Goal: Task Accomplishment & Management: Manage account settings

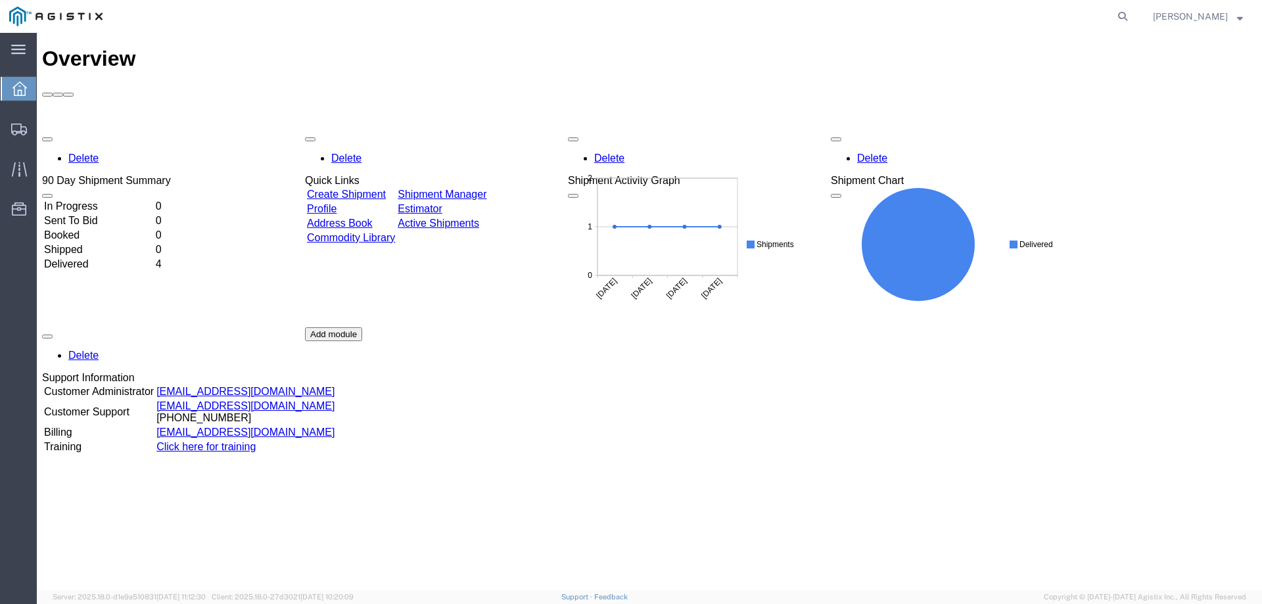
click at [386, 189] on link "Create Shipment" at bounding box center [346, 194] width 79 height 11
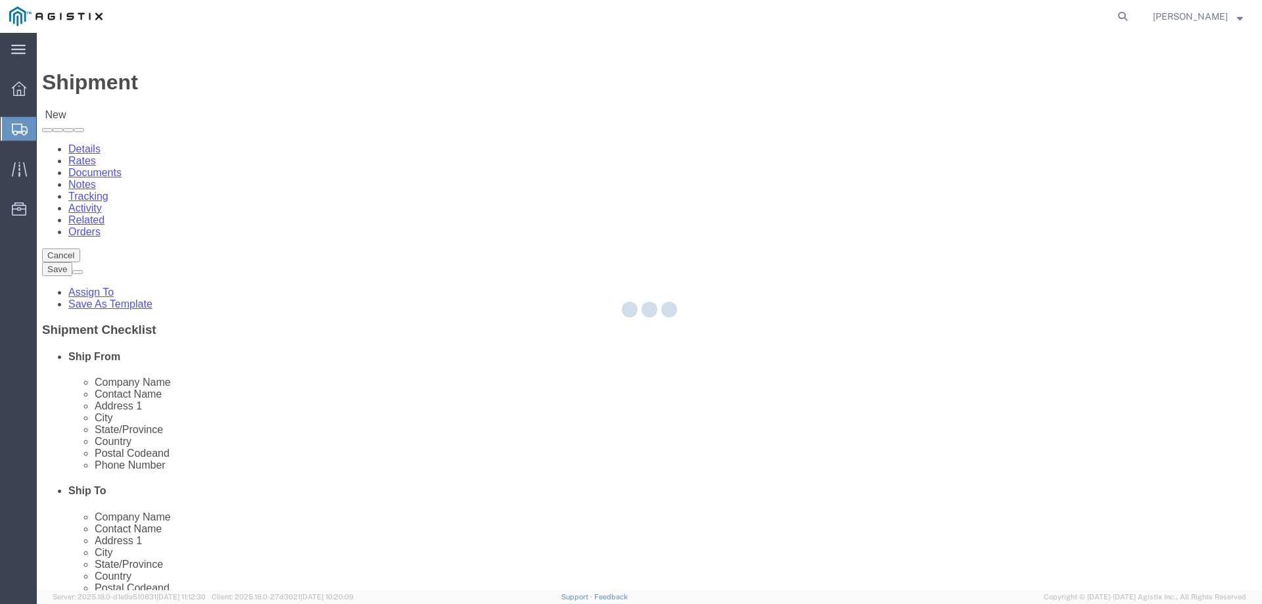
select select
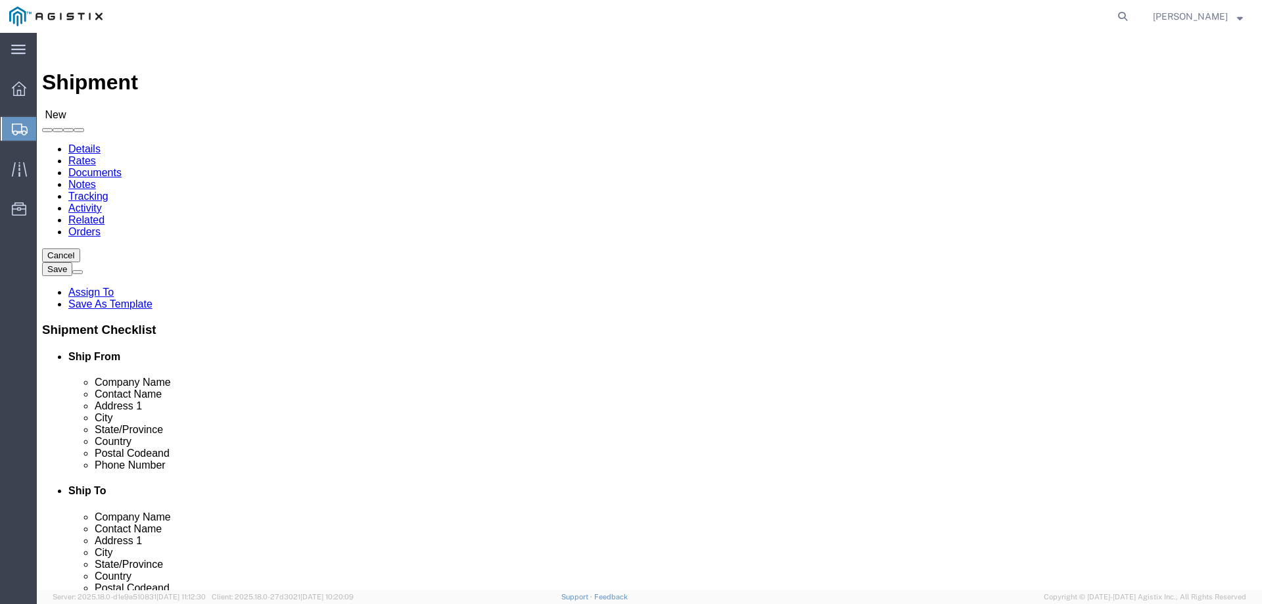
click input "text"
type input "comm"
click p "- COMMERCIAL FILTRATION SERVICES - ([PERSON_NAME]) [STREET_ADDRESS][PERSON_NAME]"
select select "CA"
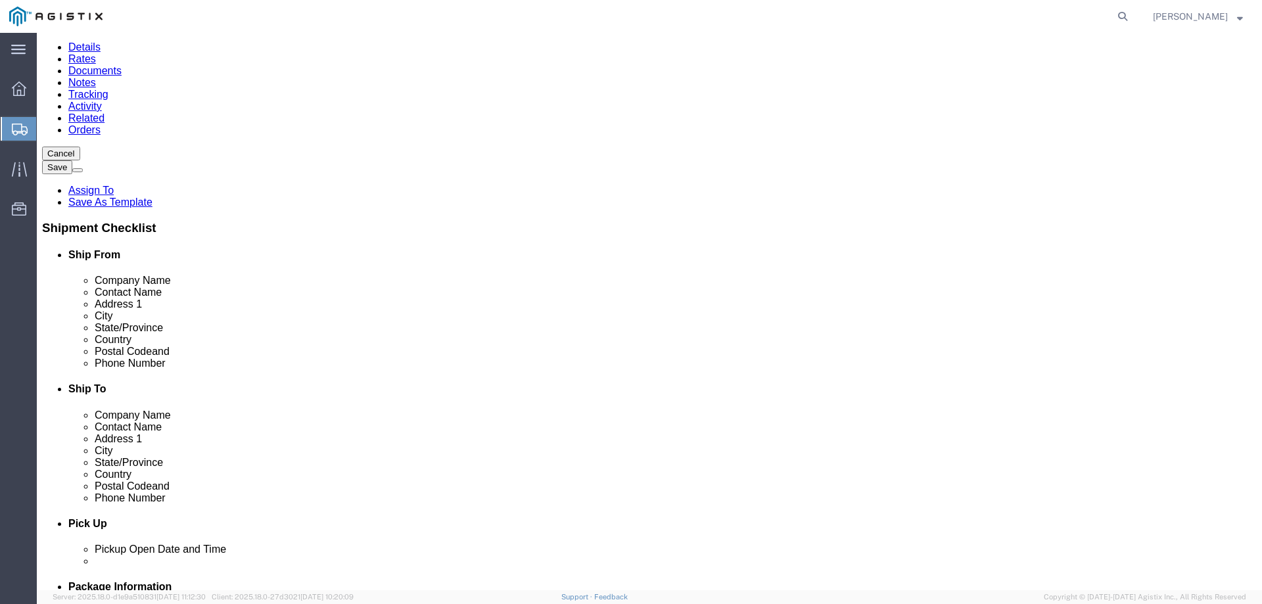
scroll to position [131, 0]
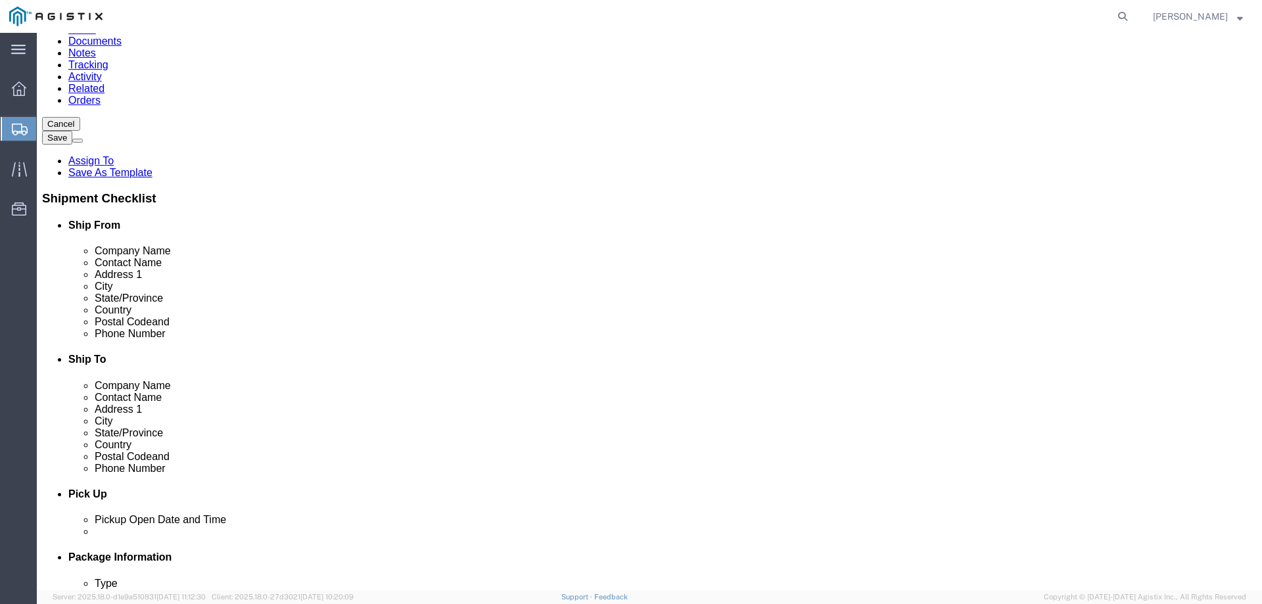
type input "COMMERCIAL FILTRATION SERVICES"
click input "text"
type input "fremon"
click p "- PG&E - () [STREET_ADDRESS][PERSON_NAME]"
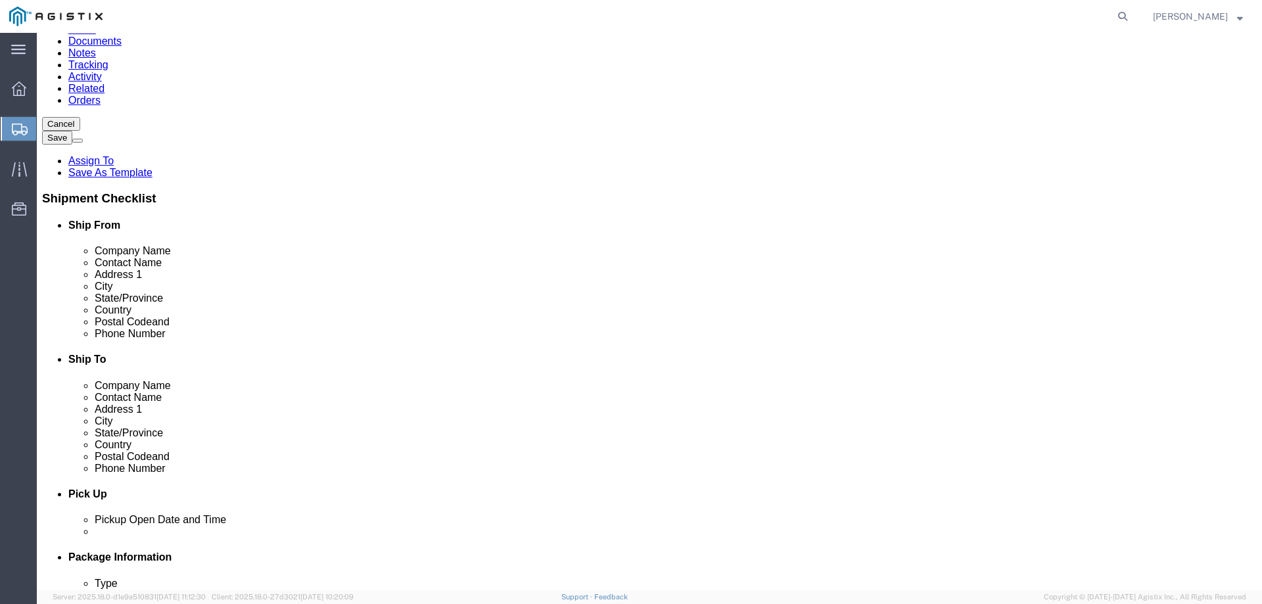
select select "CA"
type input "Fremont"
click input "text"
type input "Receiving"
click input "text"
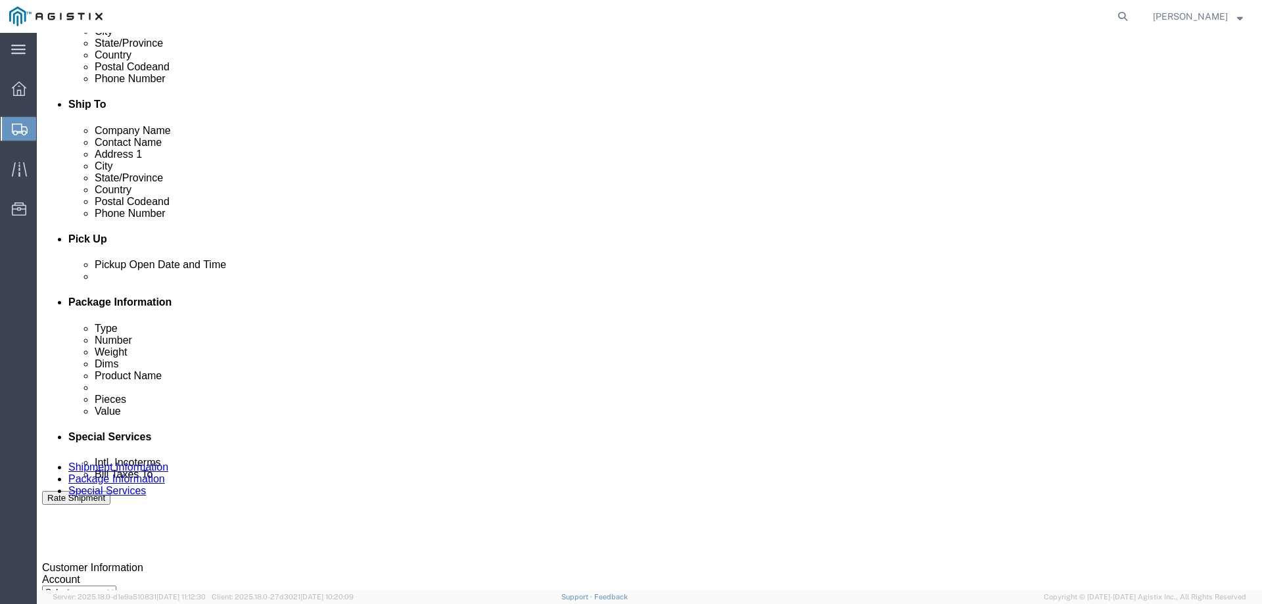
scroll to position [394, 0]
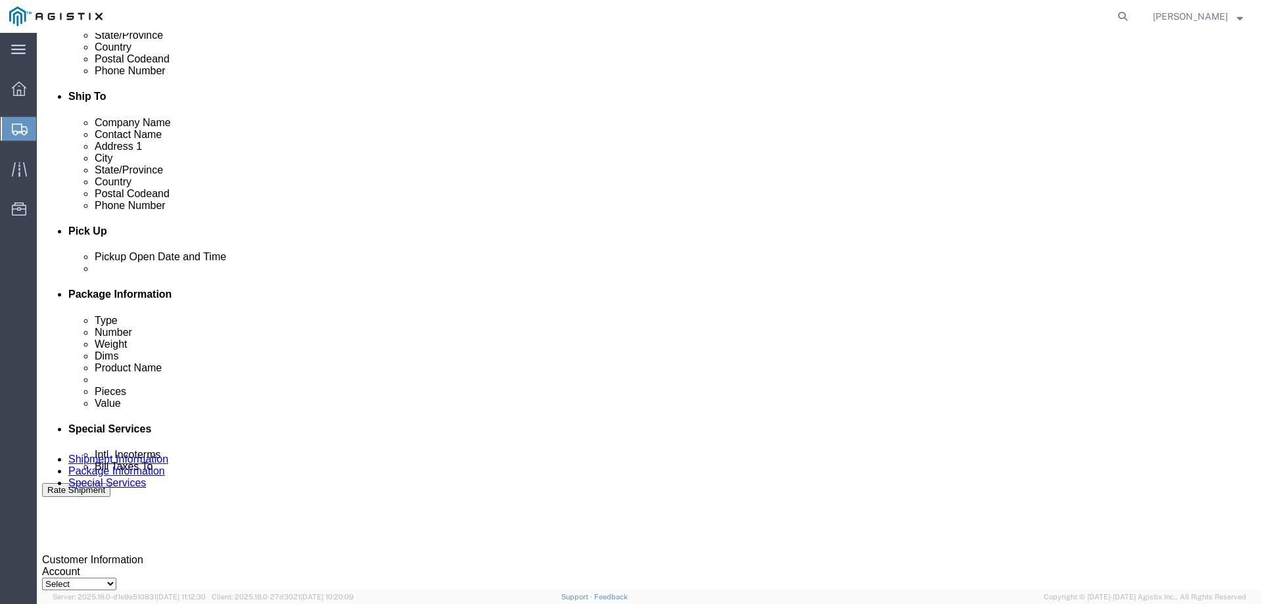
type input "[PHONE_NUMBER]"
click div "[DATE] 11:00 AM"
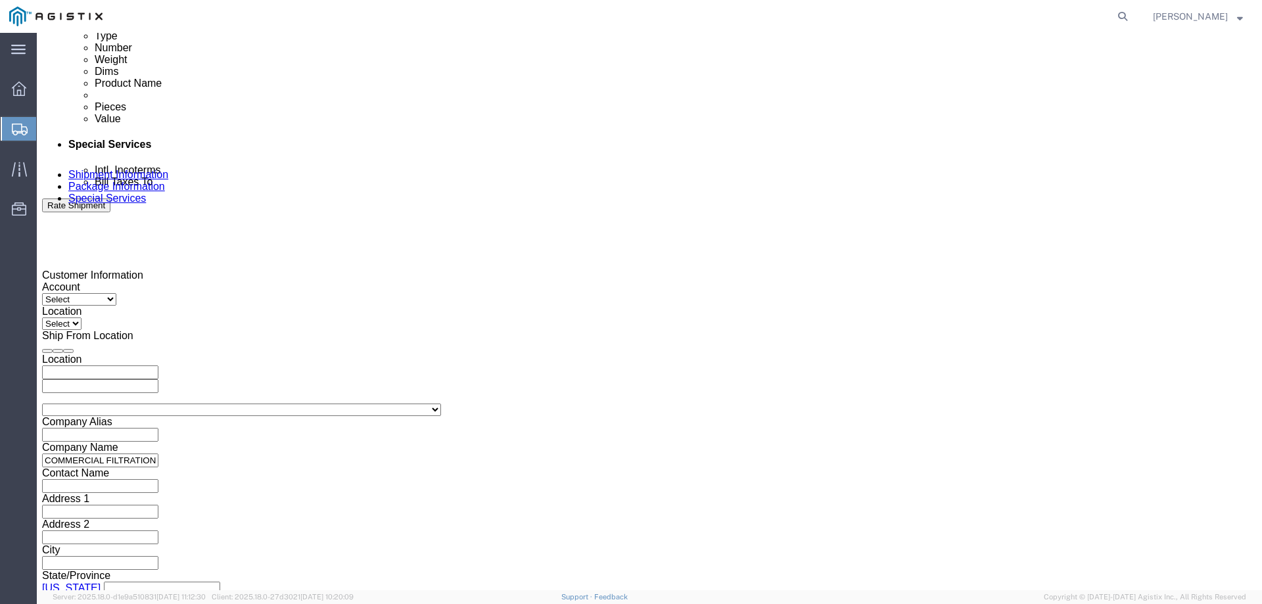
click input "11:00 AM"
type input "9:00 AM"
click button "Apply"
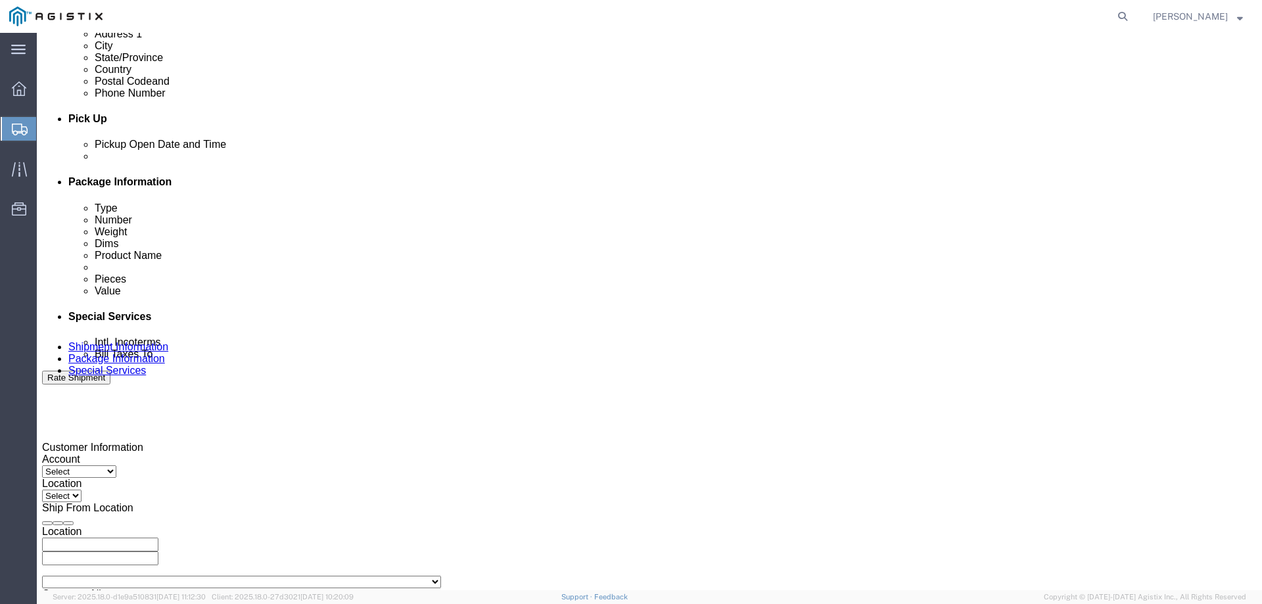
scroll to position [482, 0]
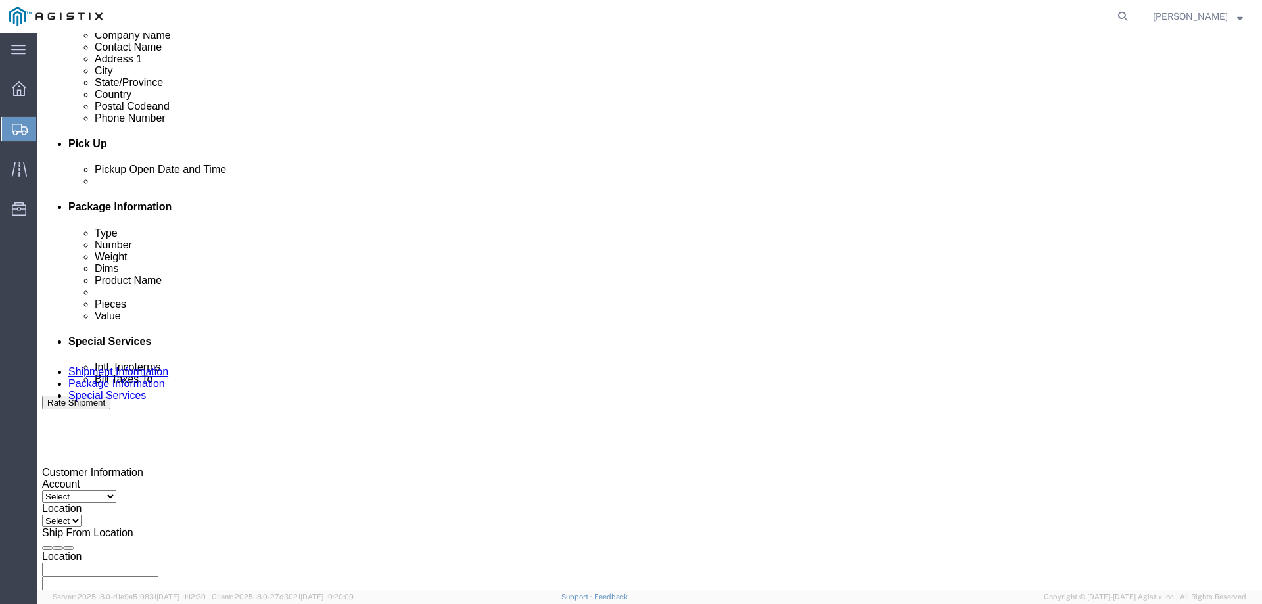
click div "[DATE] 10:00 AM"
type input "2:00 PM"
click button "Apply"
click div
click input "3:00 PM"
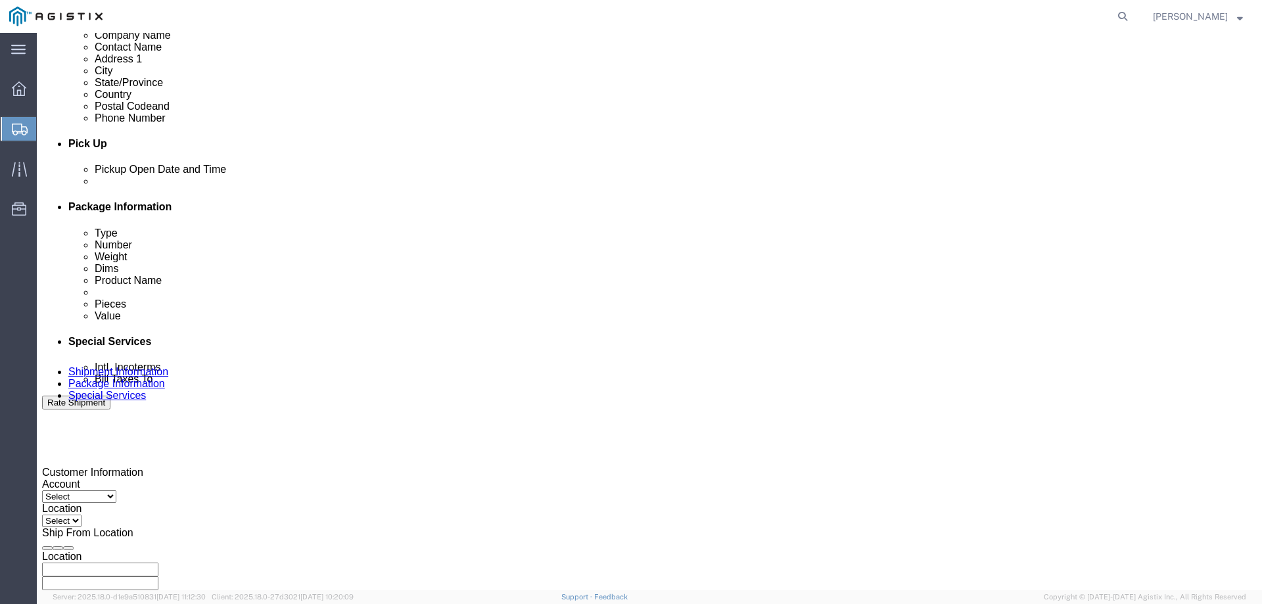
type input "8:00 AM"
click button "Apply"
click icon
click div
click input "9:00 AM"
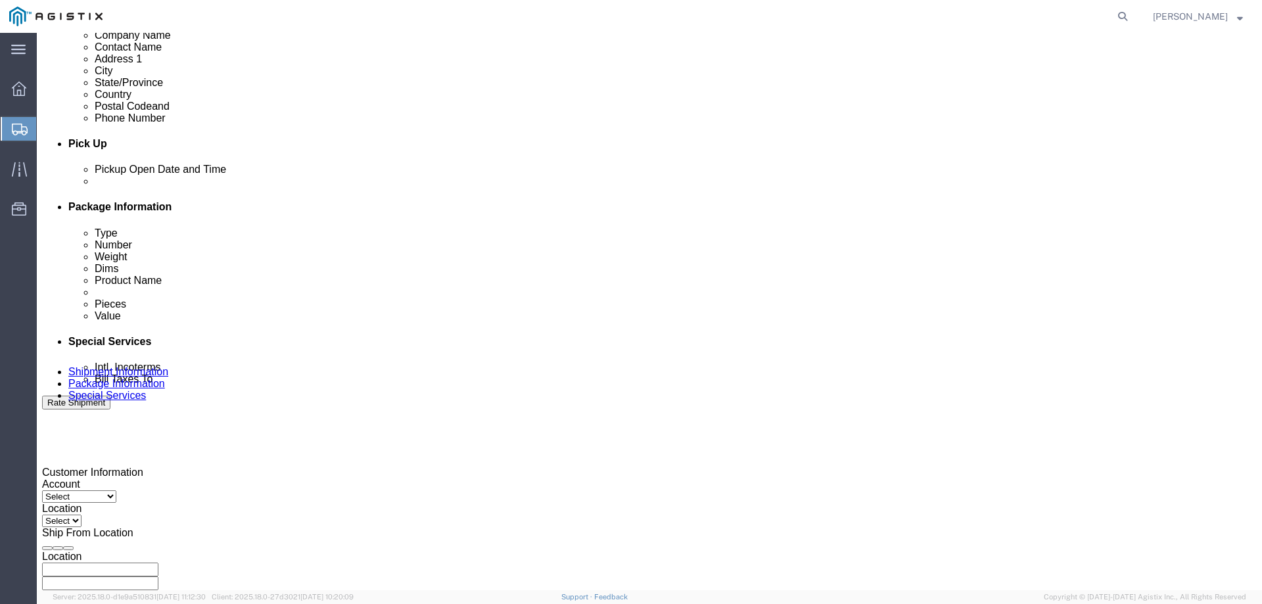
type input "12:00 PM"
click button "Apply"
click input "text"
type input "3501418059"
click div "References Add reference"
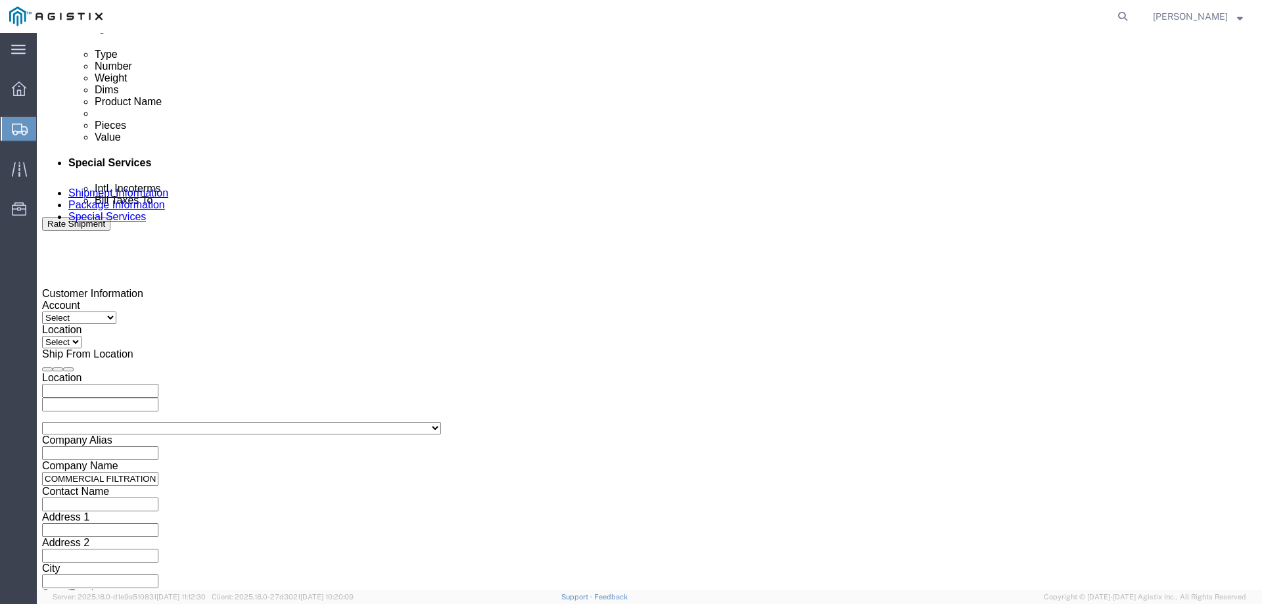
scroll to position [679, 0]
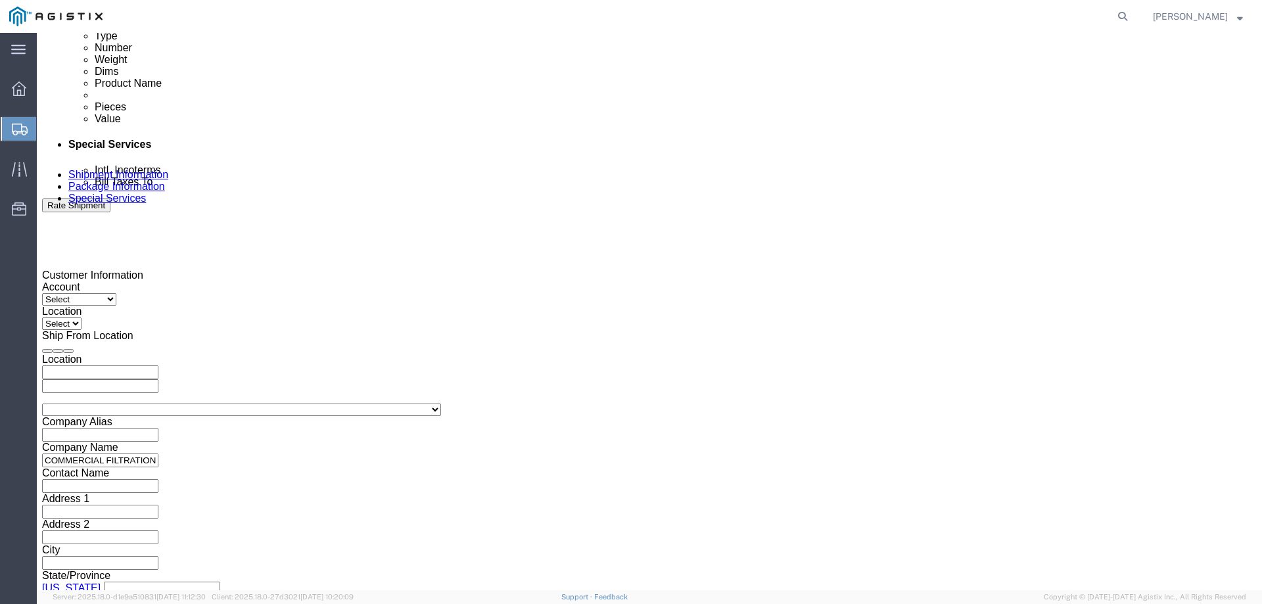
click button "Continue"
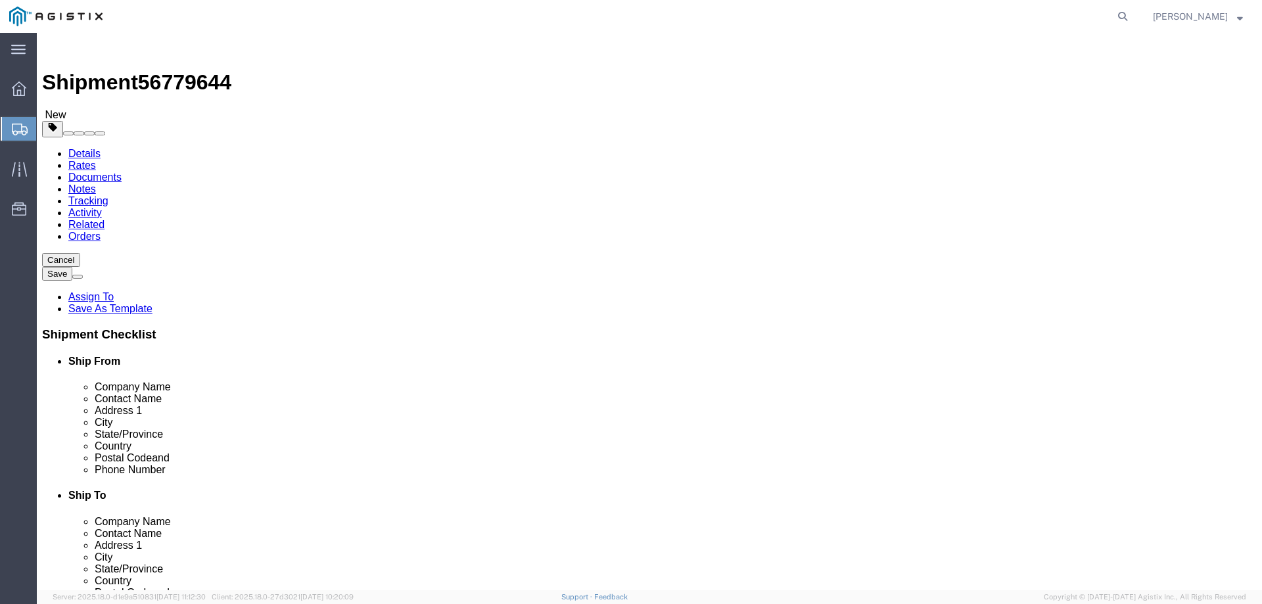
click select "Select Bale(s) Basket(s) Bolt(s) Bottle(s) Buckets Bulk Bundle(s) Can(s) Cardbo…"
select select "PSNS"
click select "Select Bale(s) Basket(s) Bolt(s) Bottle(s) Buckets Bulk Bundle(s) Can(s) Cardbo…"
drag, startPoint x: 204, startPoint y: 277, endPoint x: 182, endPoint y: 279, distance: 21.7
click input "1"
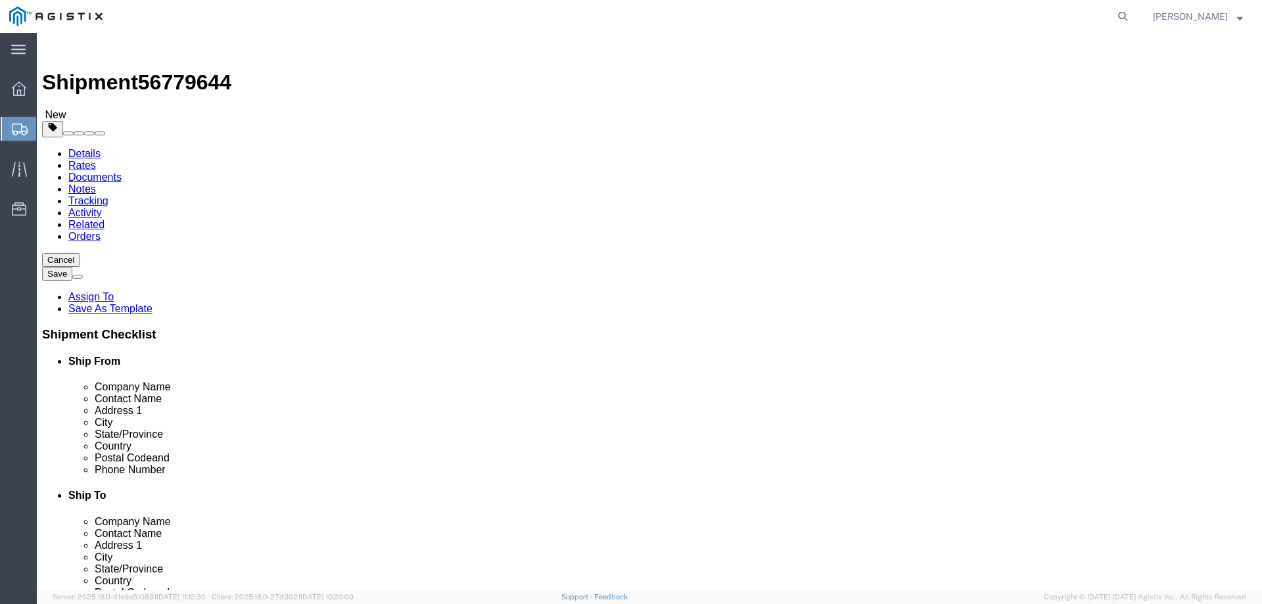
type input "6"
type input "50"
type input "60"
type input "72"
click input "0.00"
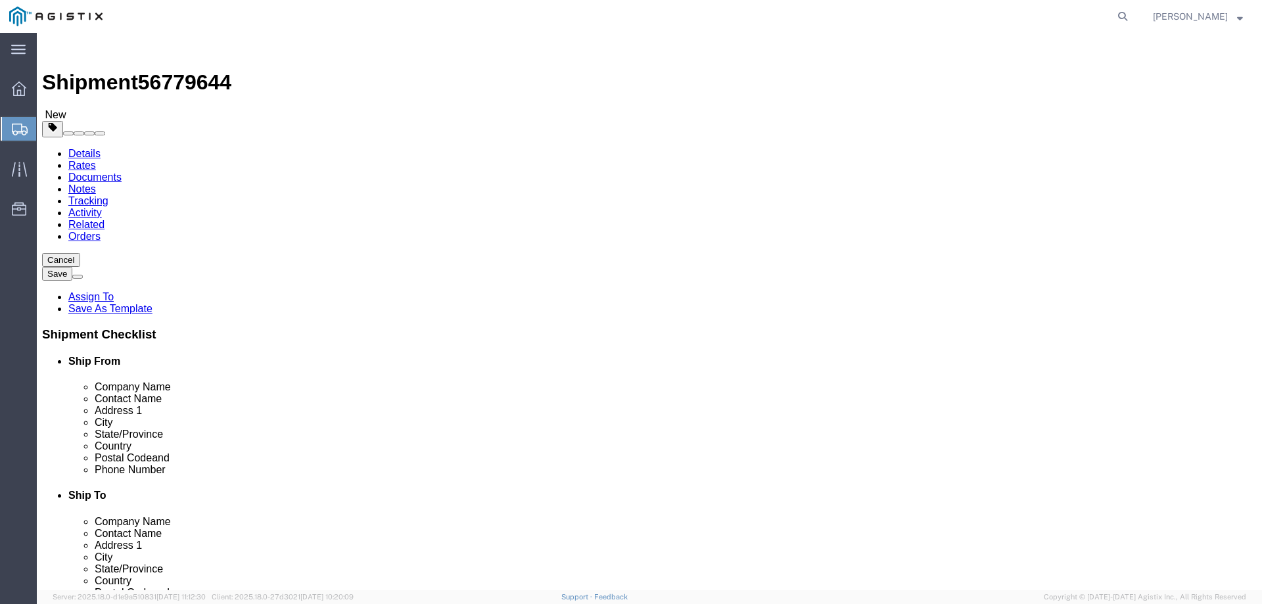
drag, startPoint x: 218, startPoint y: 329, endPoint x: 186, endPoint y: 330, distance: 31.6
click input "0.00"
type input "450"
click ul
click span
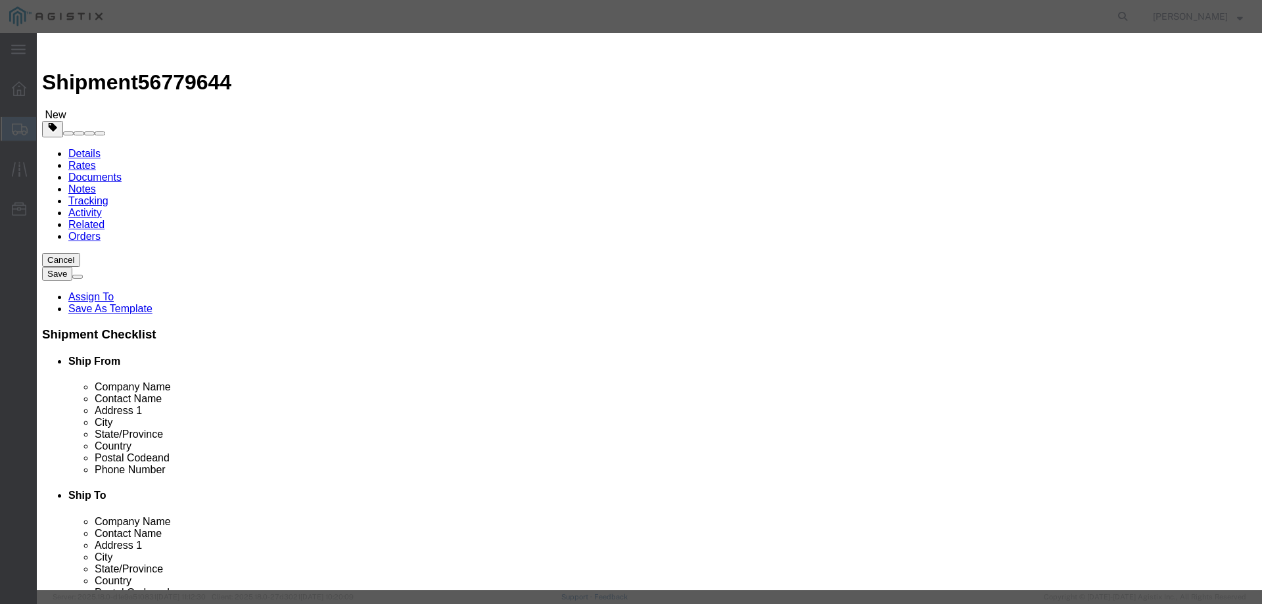
click input "text"
type input "043498"
click textarea
paste textarea "PF36 PLASTIC VALVE BOX PER K-40"
type textarea "PF36 PLASTIC VALVE BOX PER K-40"
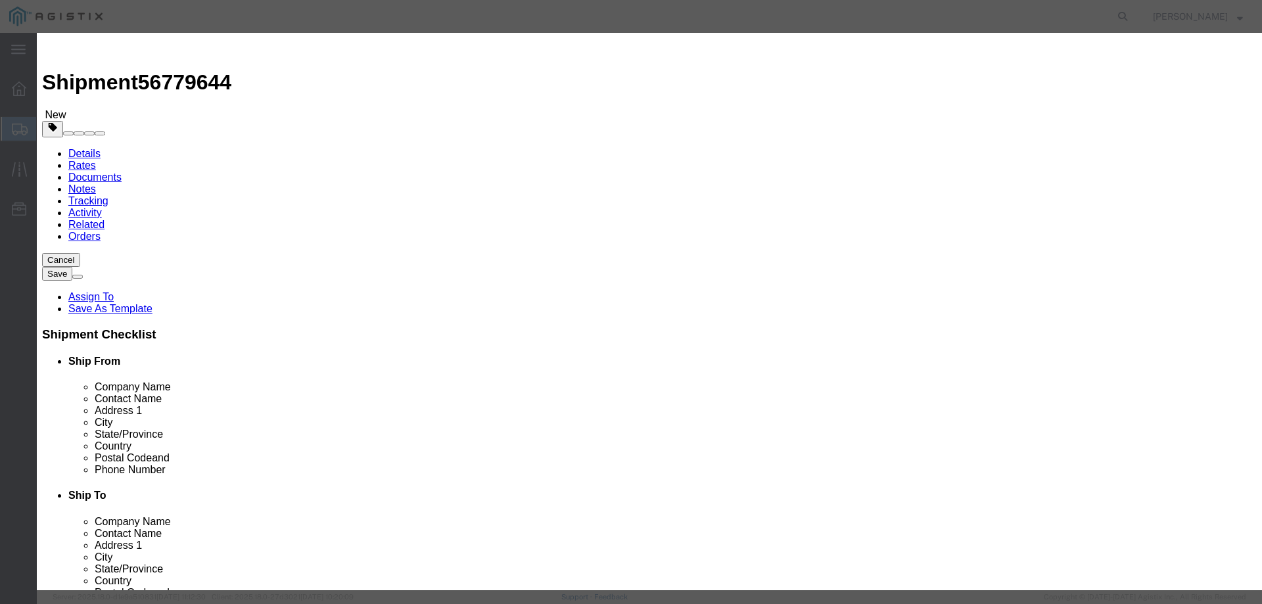
drag, startPoint x: 410, startPoint y: 122, endPoint x: 389, endPoint y: 122, distance: 21.0
click input "0"
type input "150"
click div "Product Name 043498 Pieces 150 Select Bag Barrels 100Board Feet Bottle Box Blis…"
click input "text"
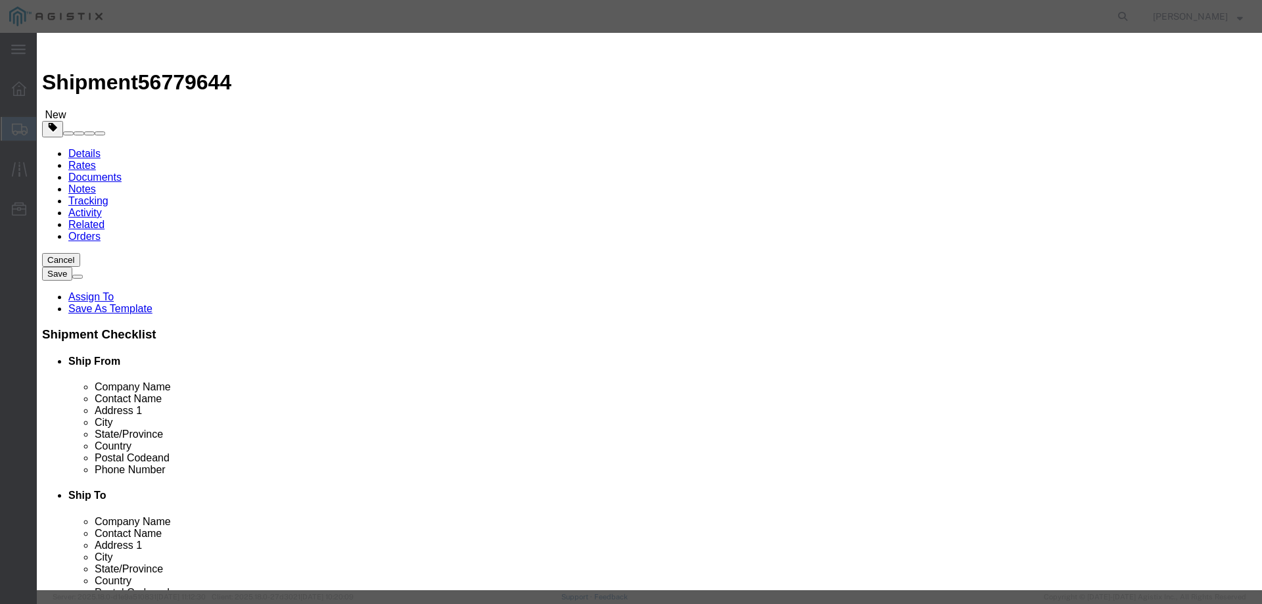
type input "12750"
click select "Select 50 55 60 65 70 85 92.5 100 125 175 250 300 400"
select select "70"
click select "Select 50 55 60 65 70 85 92.5 100 125 175 250 300 400"
click button "Save & Close"
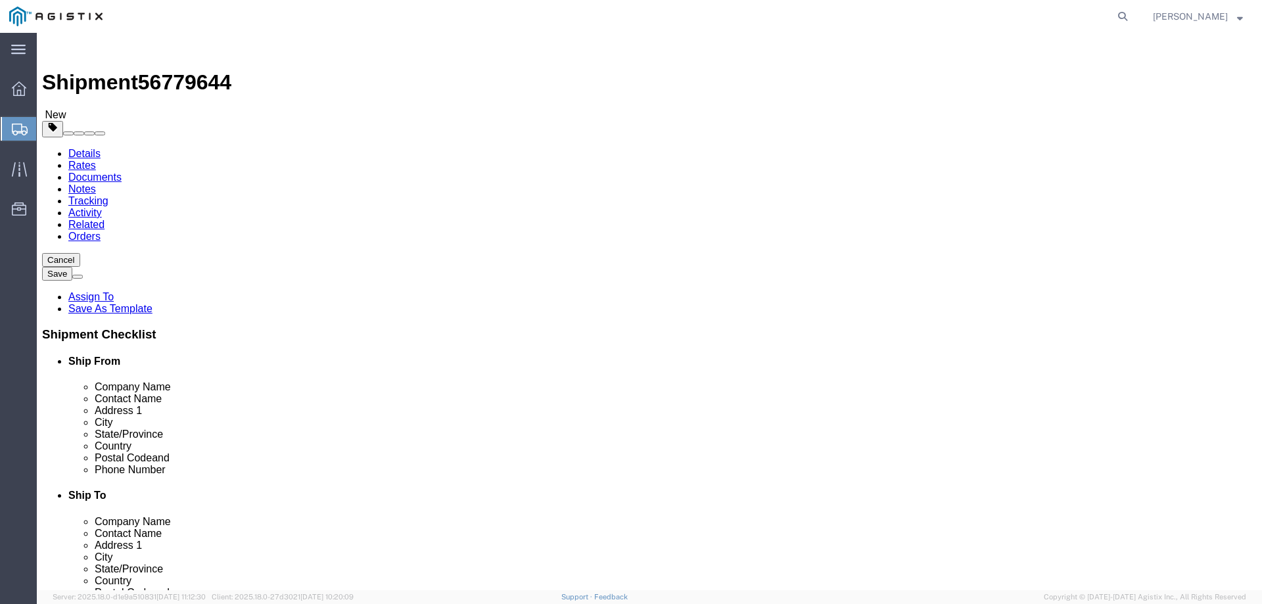
click button "Rate Shipment"
click icon
click select "Select GDS Industries PG&E"
select select "9596"
click select "Select GDS Industries PG&E"
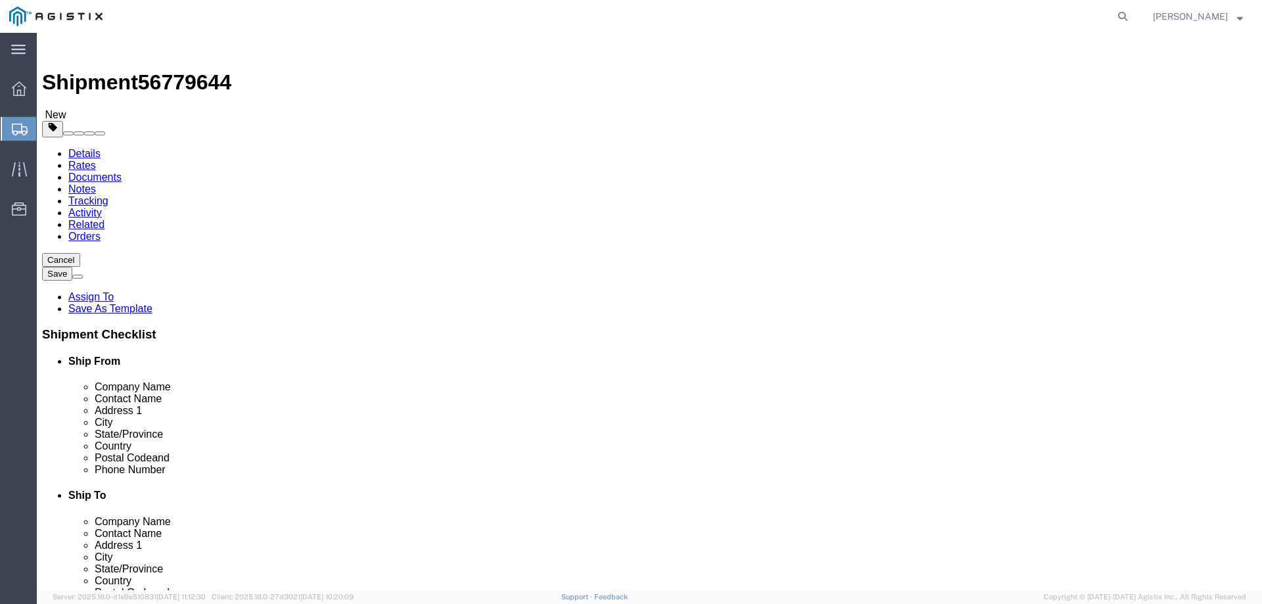
select select "PURCHORD"
select select
click select "Select All Others [GEOGRAPHIC_DATA] [GEOGRAPHIC_DATA] [GEOGRAPHIC_DATA] [GEOGRA…"
select select "19740"
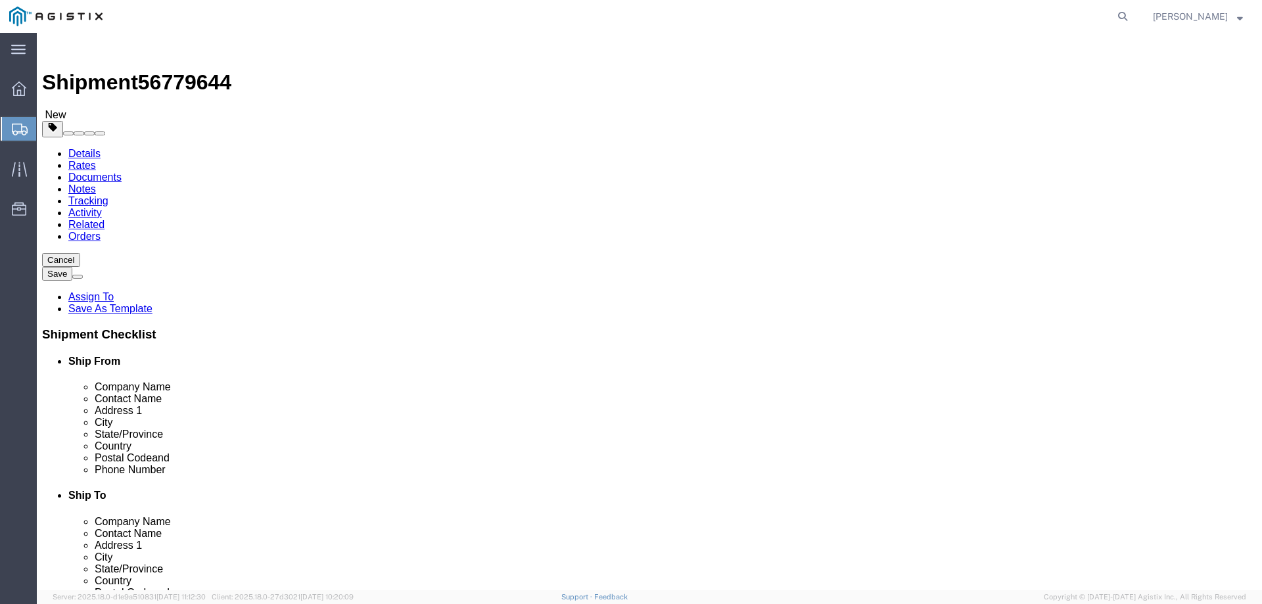
click select "Select All Others [GEOGRAPHIC_DATA] [GEOGRAPHIC_DATA] [GEOGRAPHIC_DATA] [GEOGRA…"
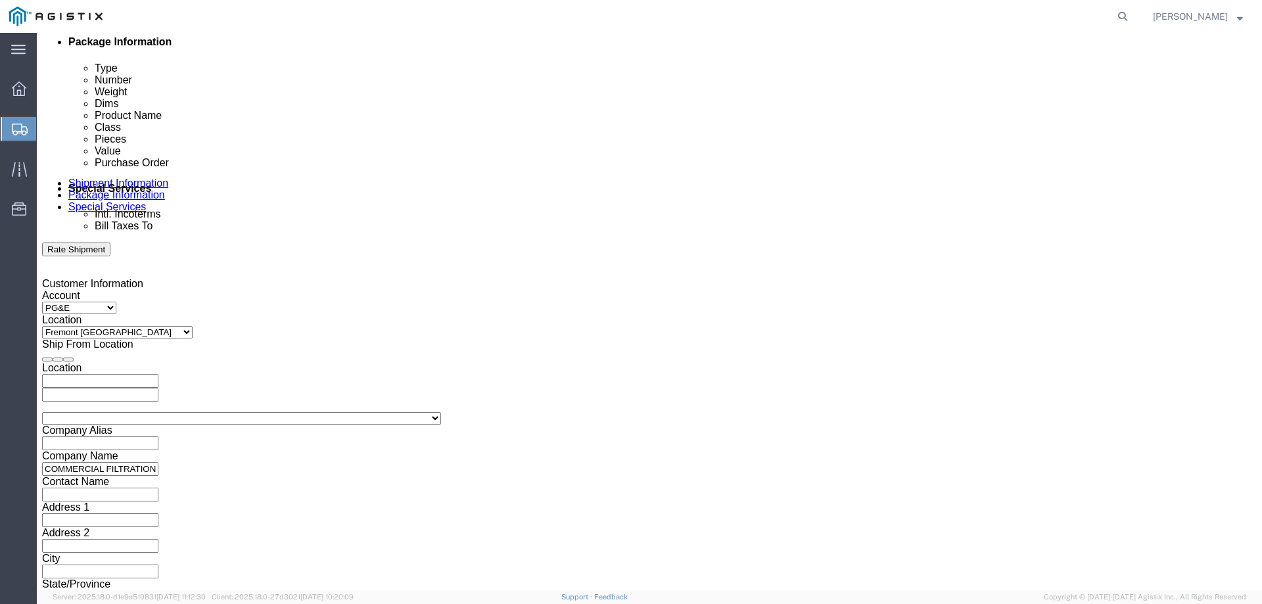
scroll to position [679, 0]
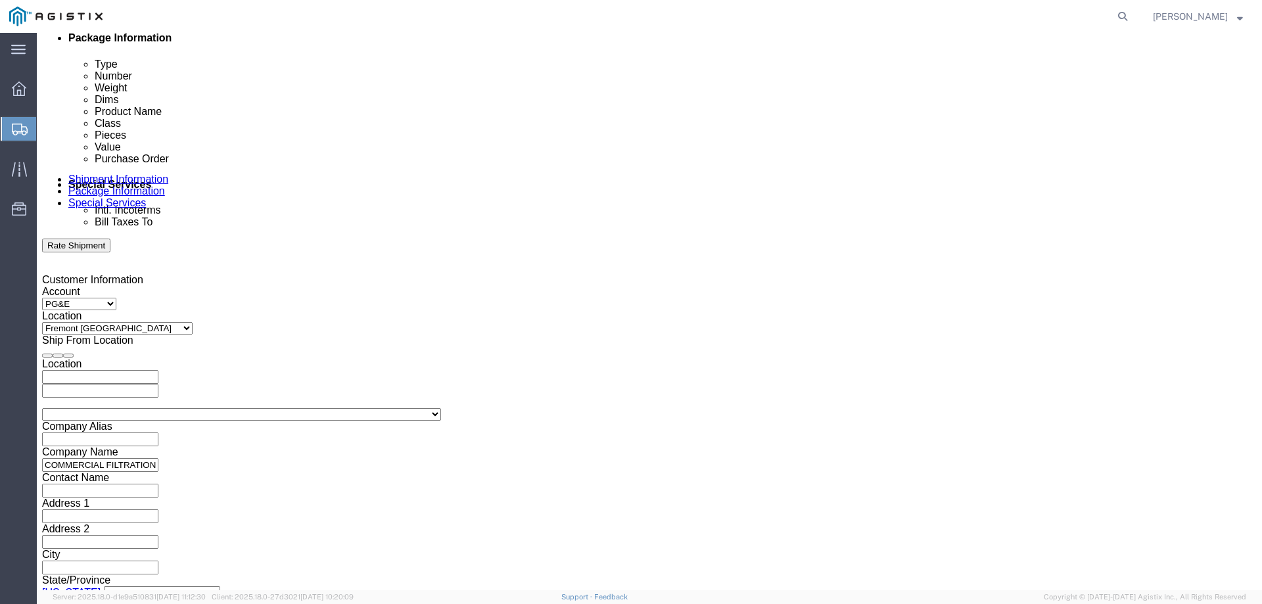
click button "Continue"
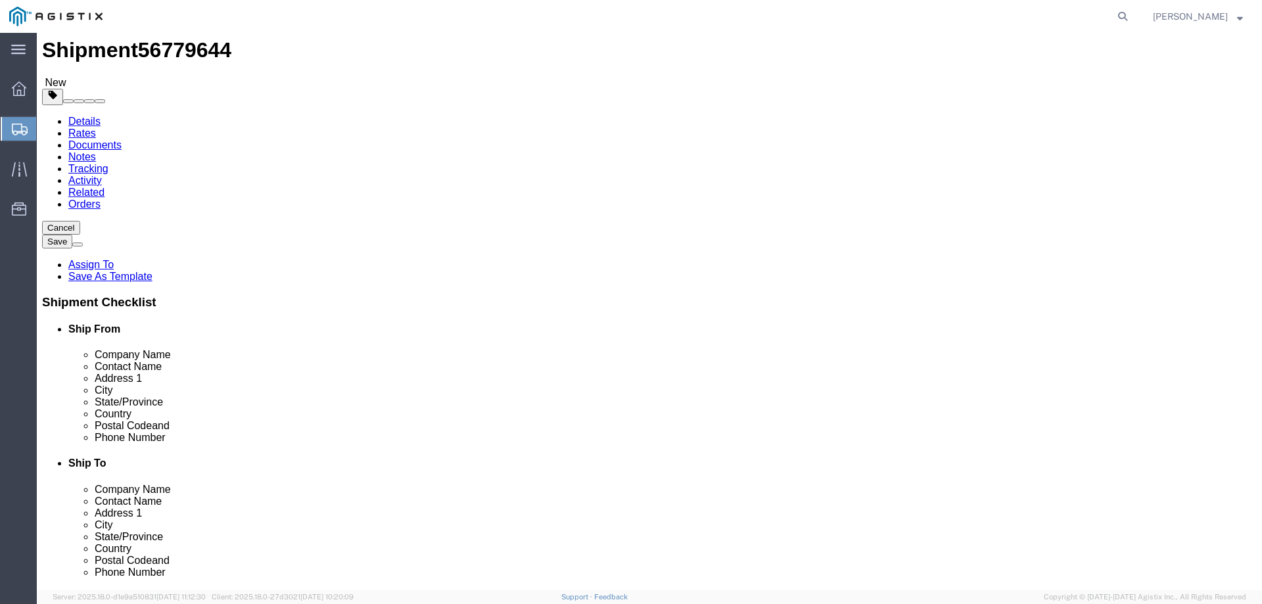
click button "Rate Shipment"
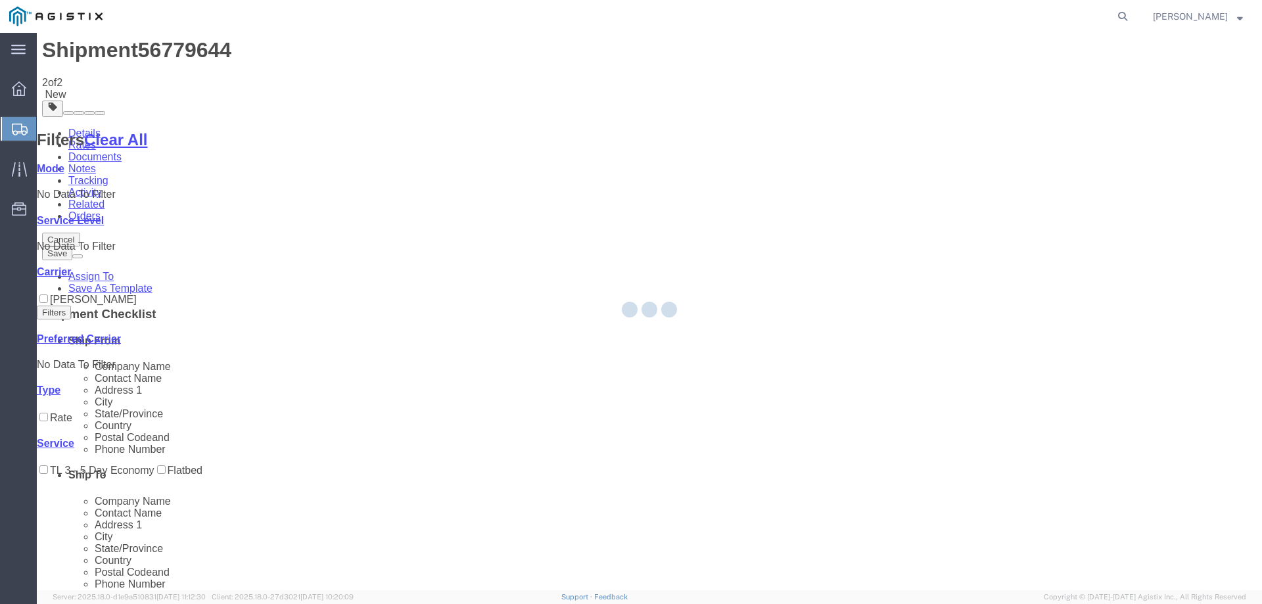
scroll to position [0, 0]
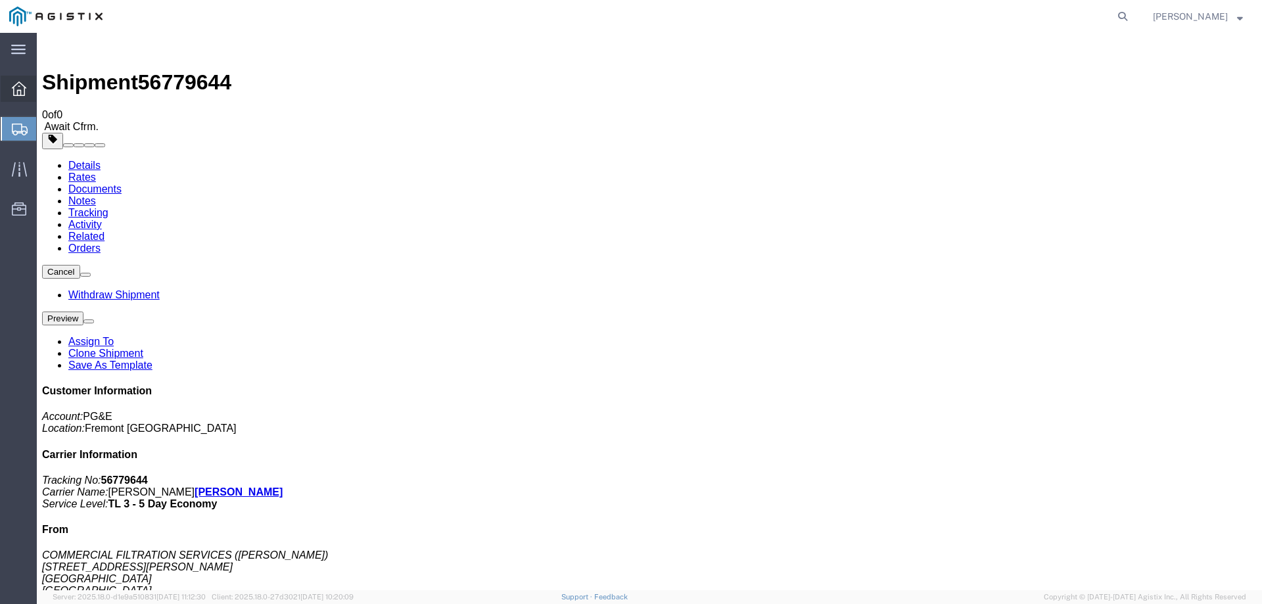
click at [20, 87] on icon at bounding box center [19, 89] width 14 height 14
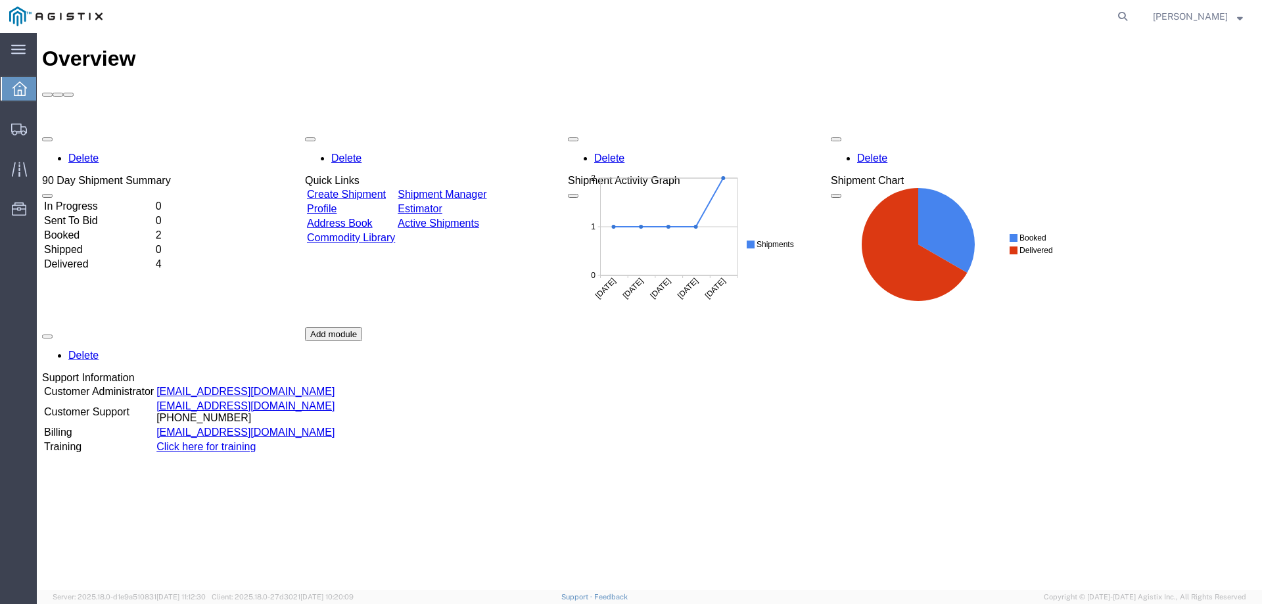
click at [462, 189] on link "Shipment Manager" at bounding box center [442, 194] width 89 height 11
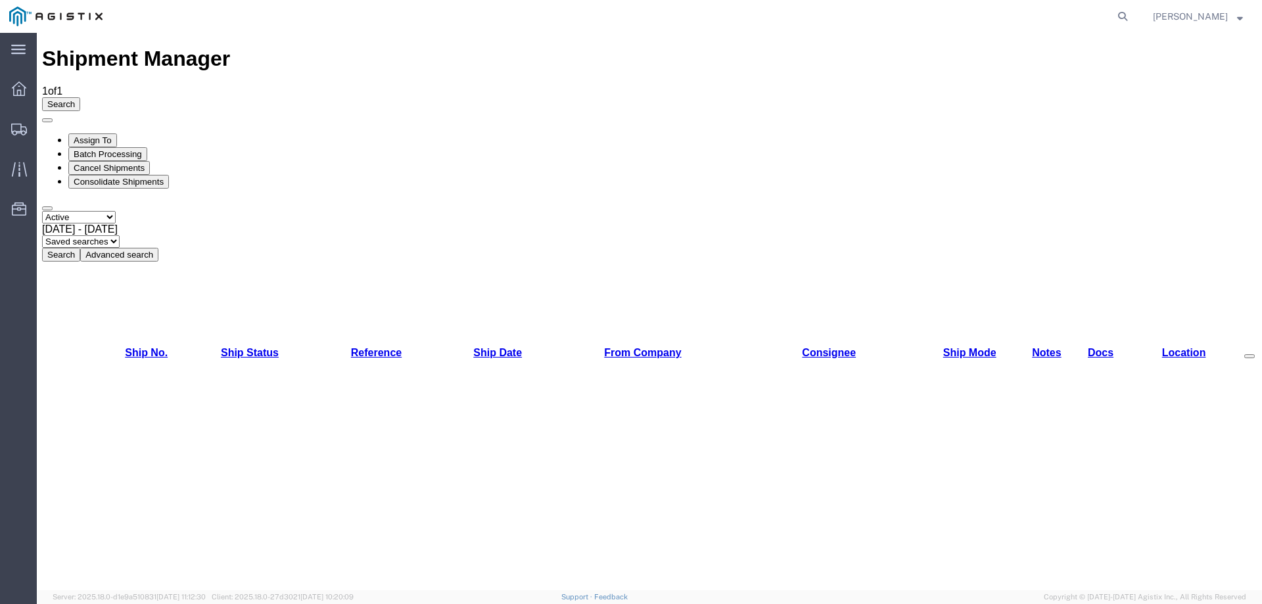
click at [116, 211] on select "Select status Active All Shipments Approved Booked Canceled Delivered Denied Ne…" at bounding box center [79, 217] width 74 height 12
select select "ALL"
click at [42, 211] on select "Select status Active All Shipments Approved Booked Canceled Delivered Denied Ne…" at bounding box center [79, 217] width 74 height 12
click at [80, 248] on button "Search" at bounding box center [61, 255] width 38 height 14
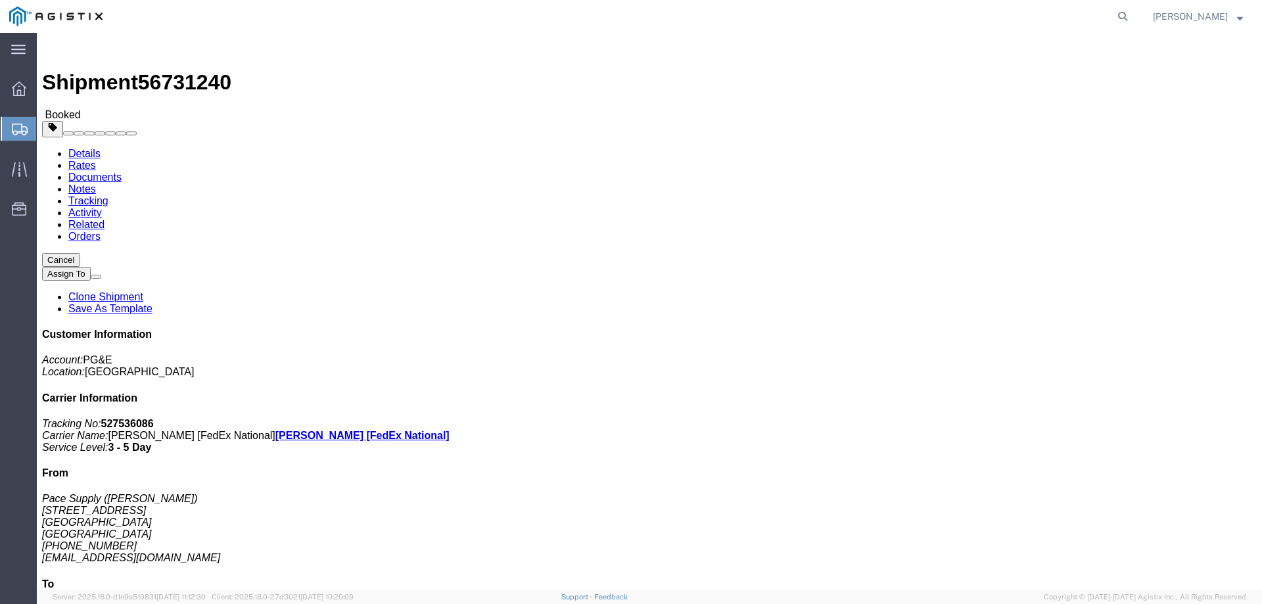
click link "Tracking"
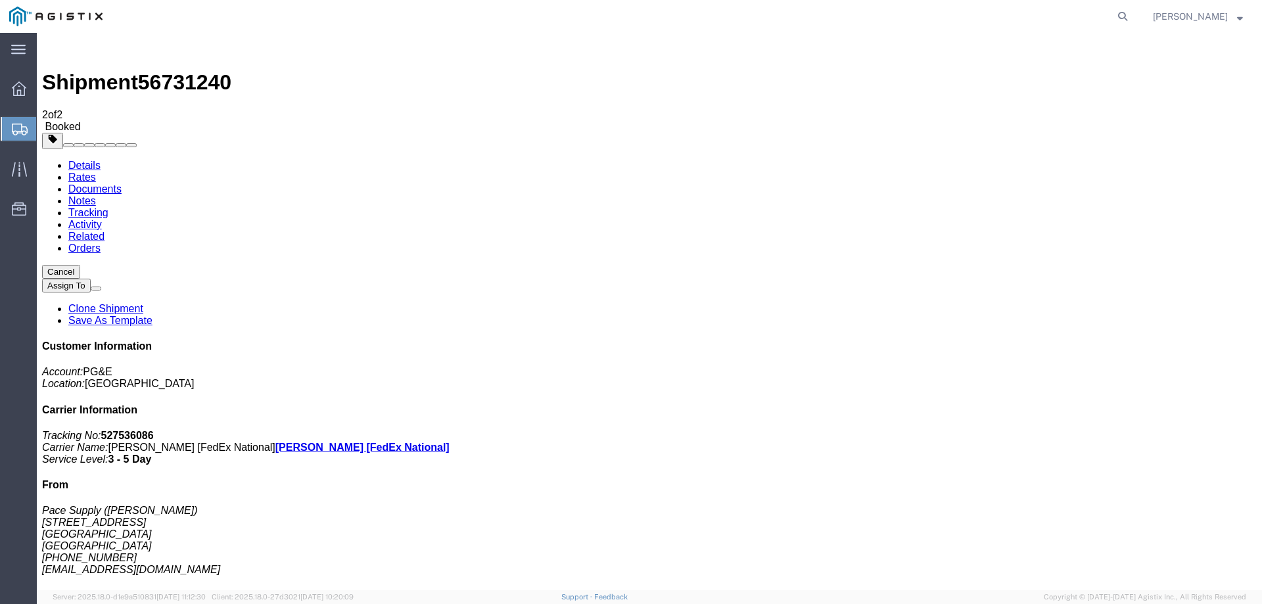
click at [71, 160] on link "Details" at bounding box center [84, 165] width 32 height 11
click at [0, 0] on span "Shipment Manager" at bounding box center [0, 0] width 0 height 0
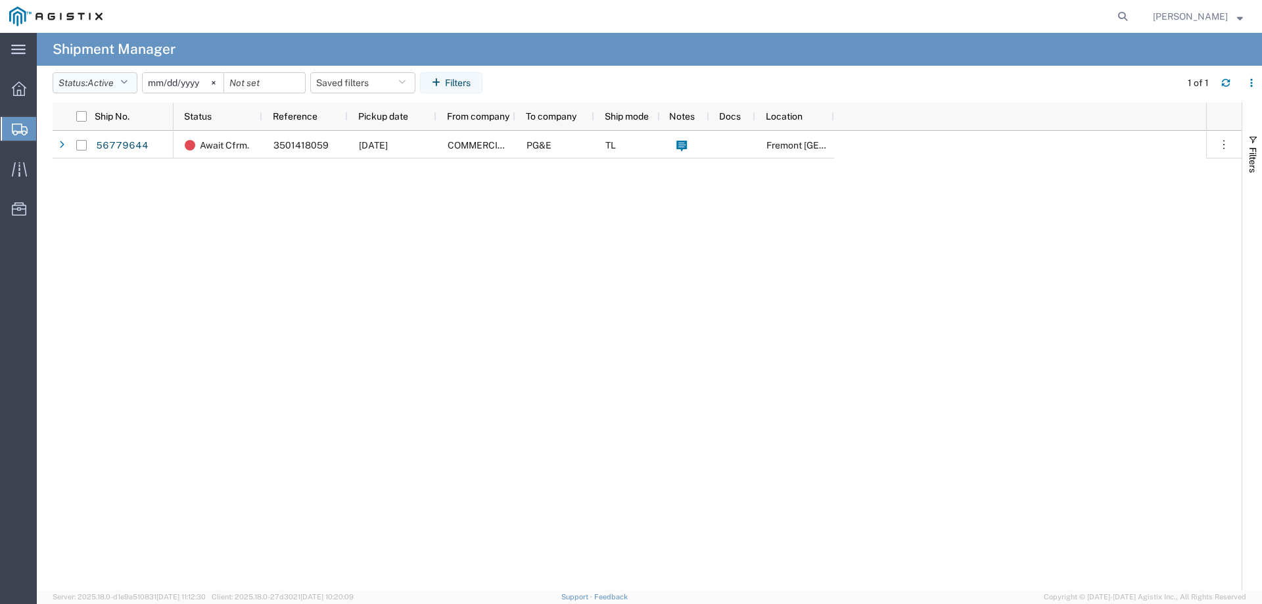
click at [128, 78] on icon "button" at bounding box center [123, 82] width 7 height 9
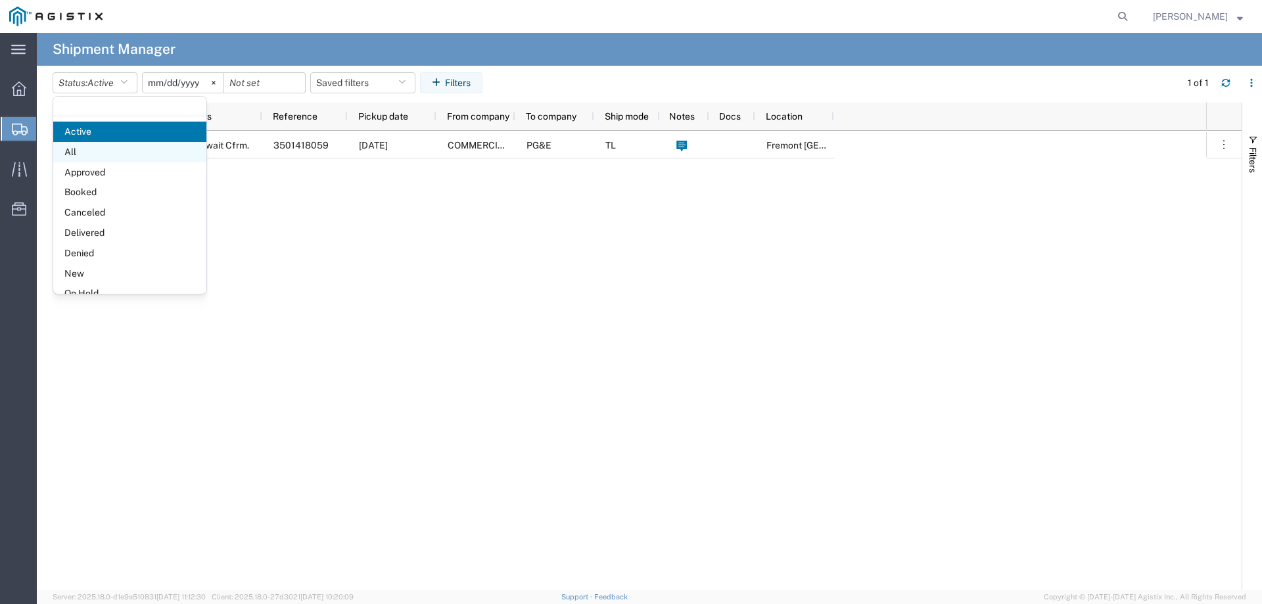
click at [97, 151] on span "All" at bounding box center [129, 152] width 153 height 20
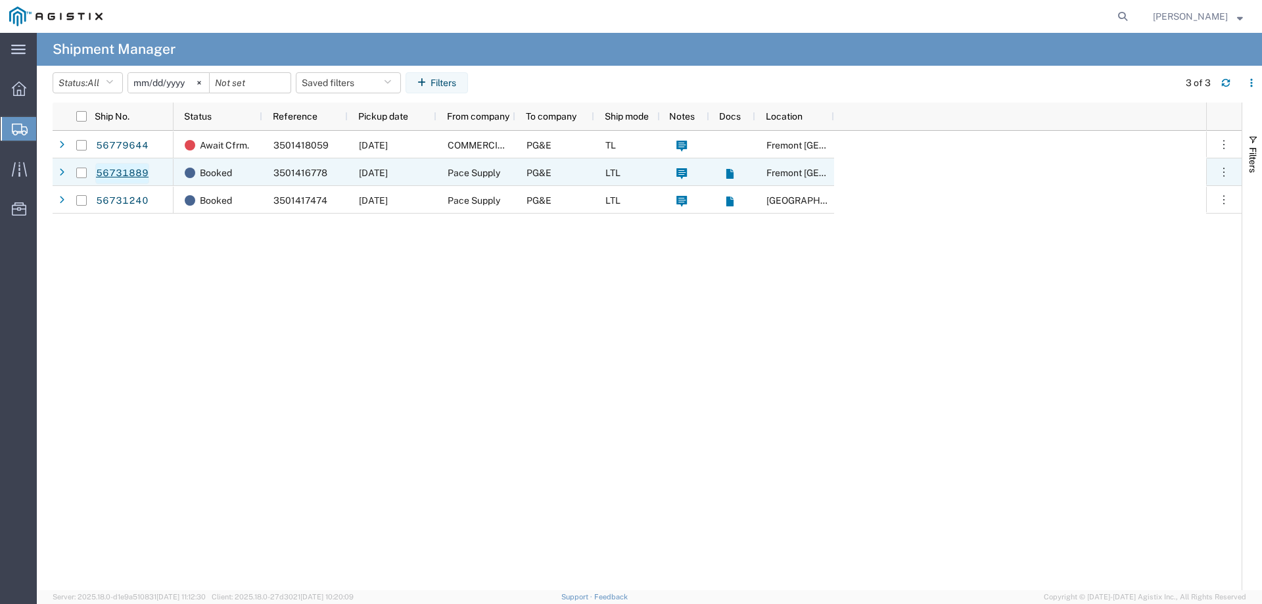
click at [119, 175] on link "56731889" at bounding box center [122, 173] width 54 height 21
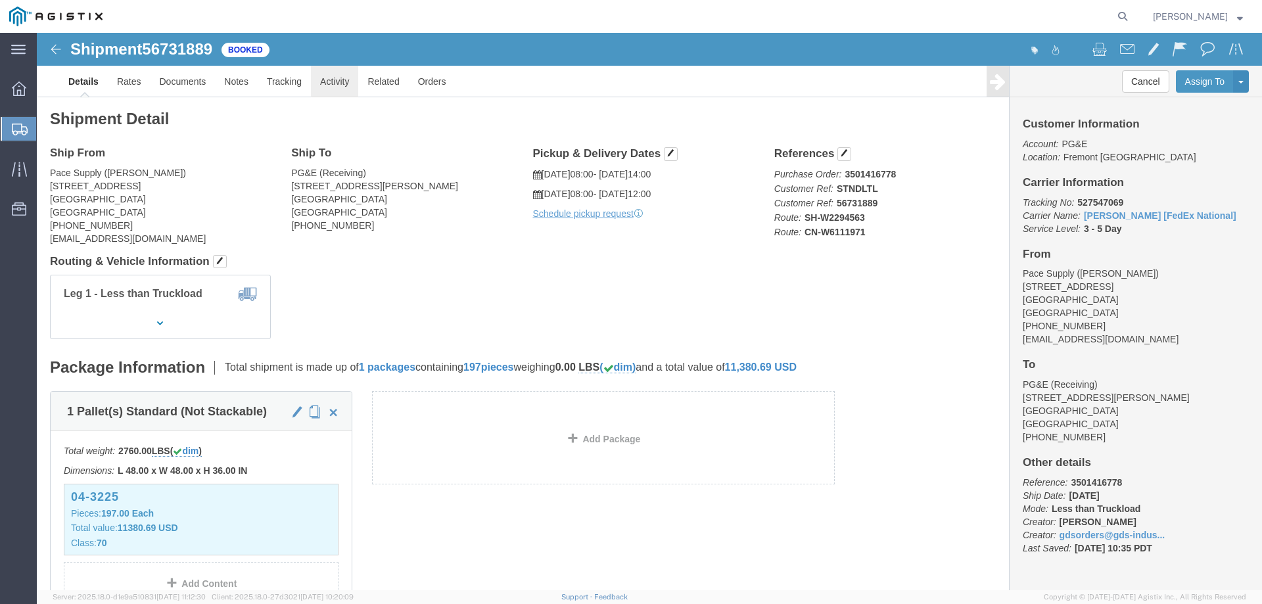
click link "Activity"
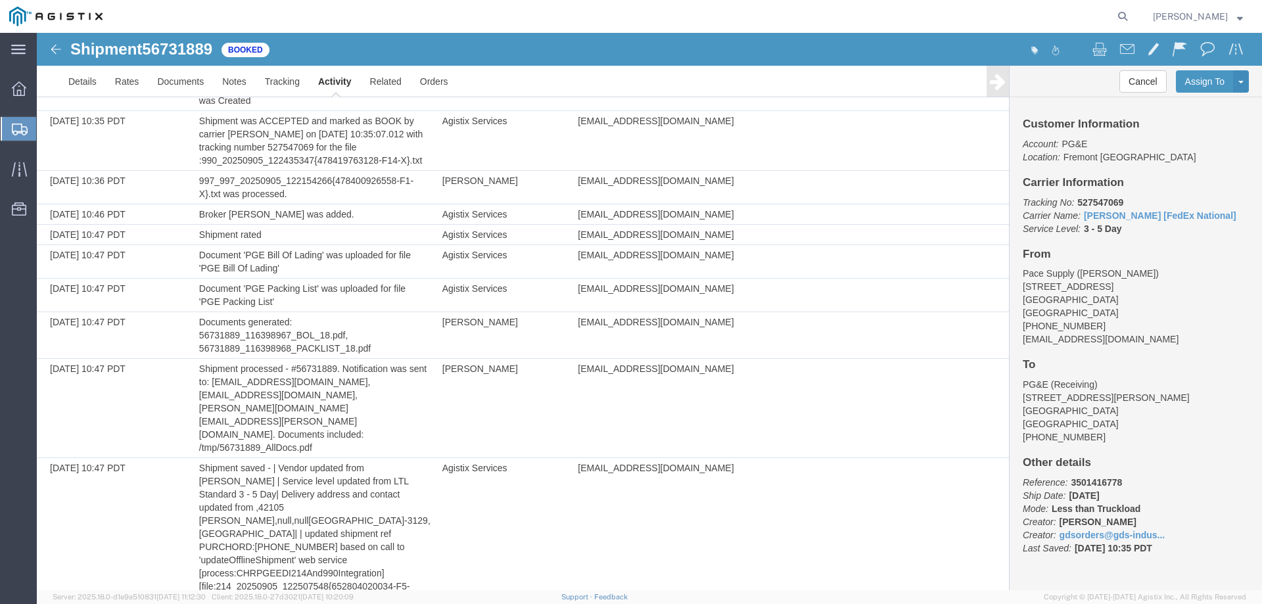
scroll to position [590, 0]
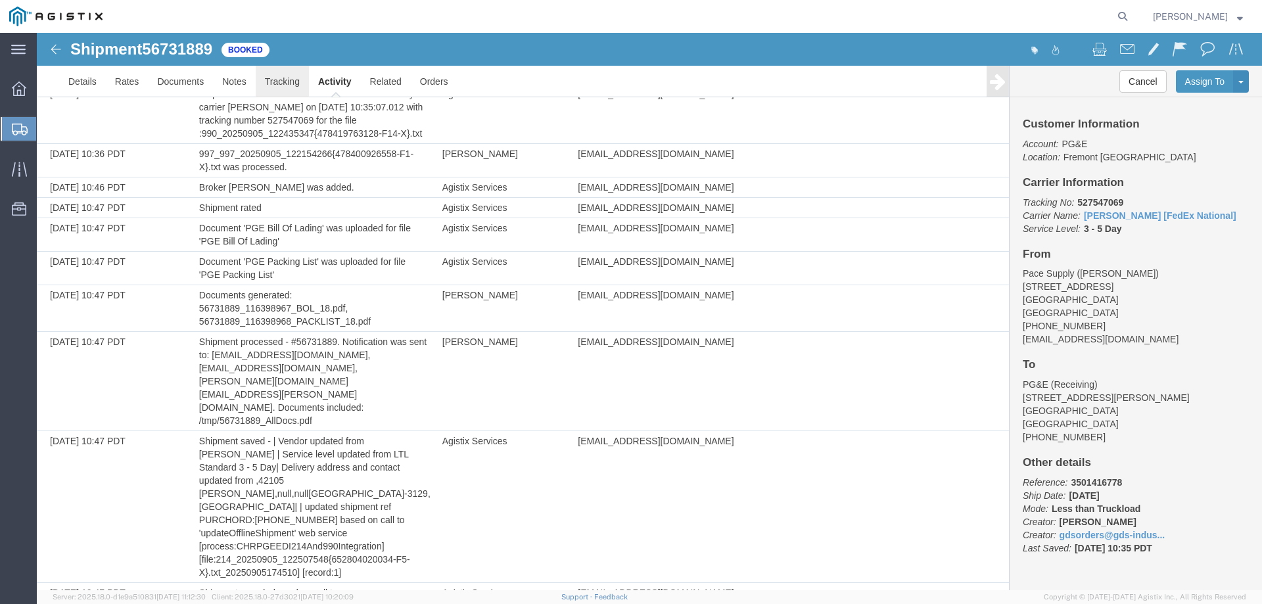
click at [287, 82] on link "Tracking" at bounding box center [282, 82] width 53 height 32
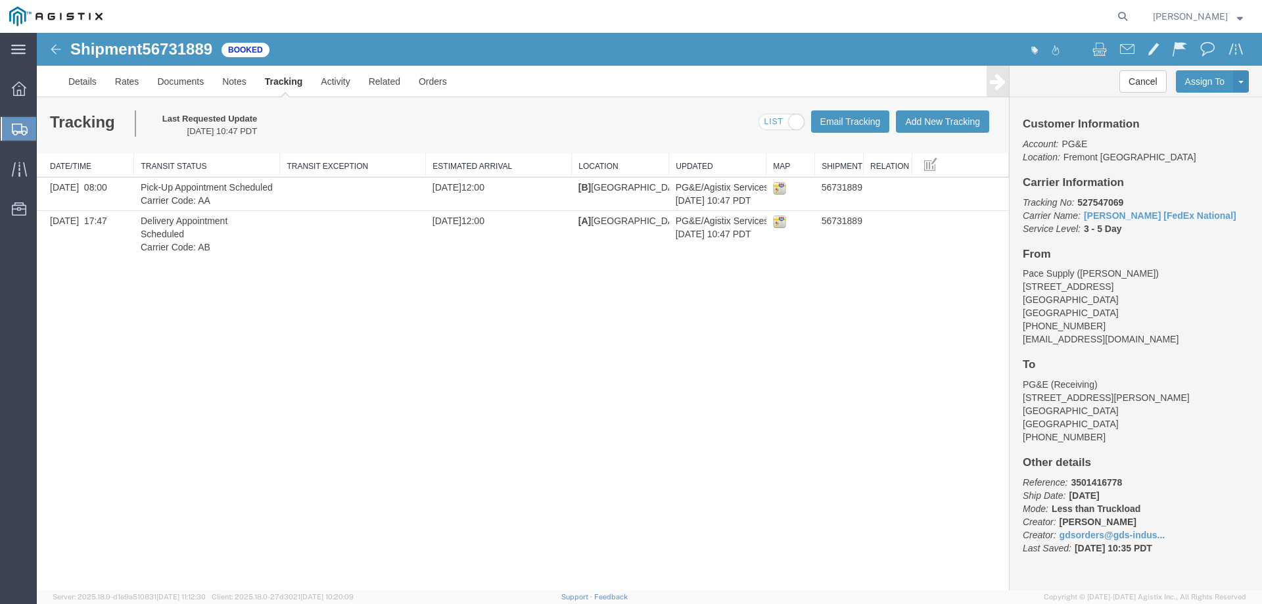
click at [0, 0] on span "Shipment Manager" at bounding box center [0, 0] width 0 height 0
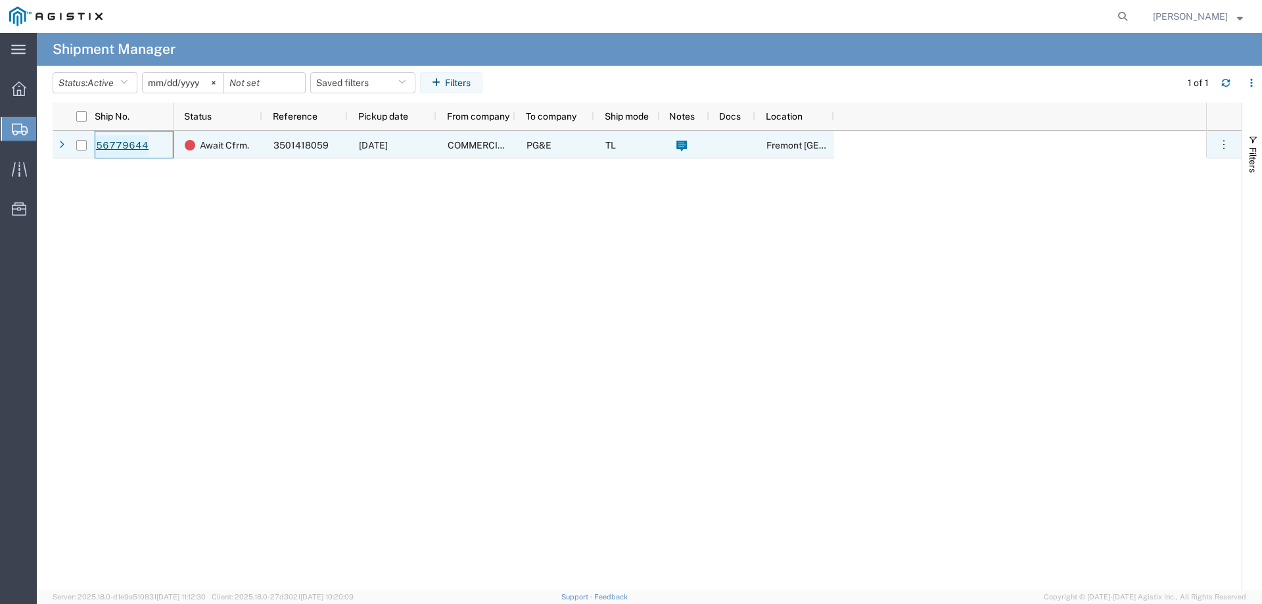
click at [125, 151] on link "56779644" at bounding box center [122, 145] width 54 height 21
